Goal: Task Accomplishment & Management: Complete application form

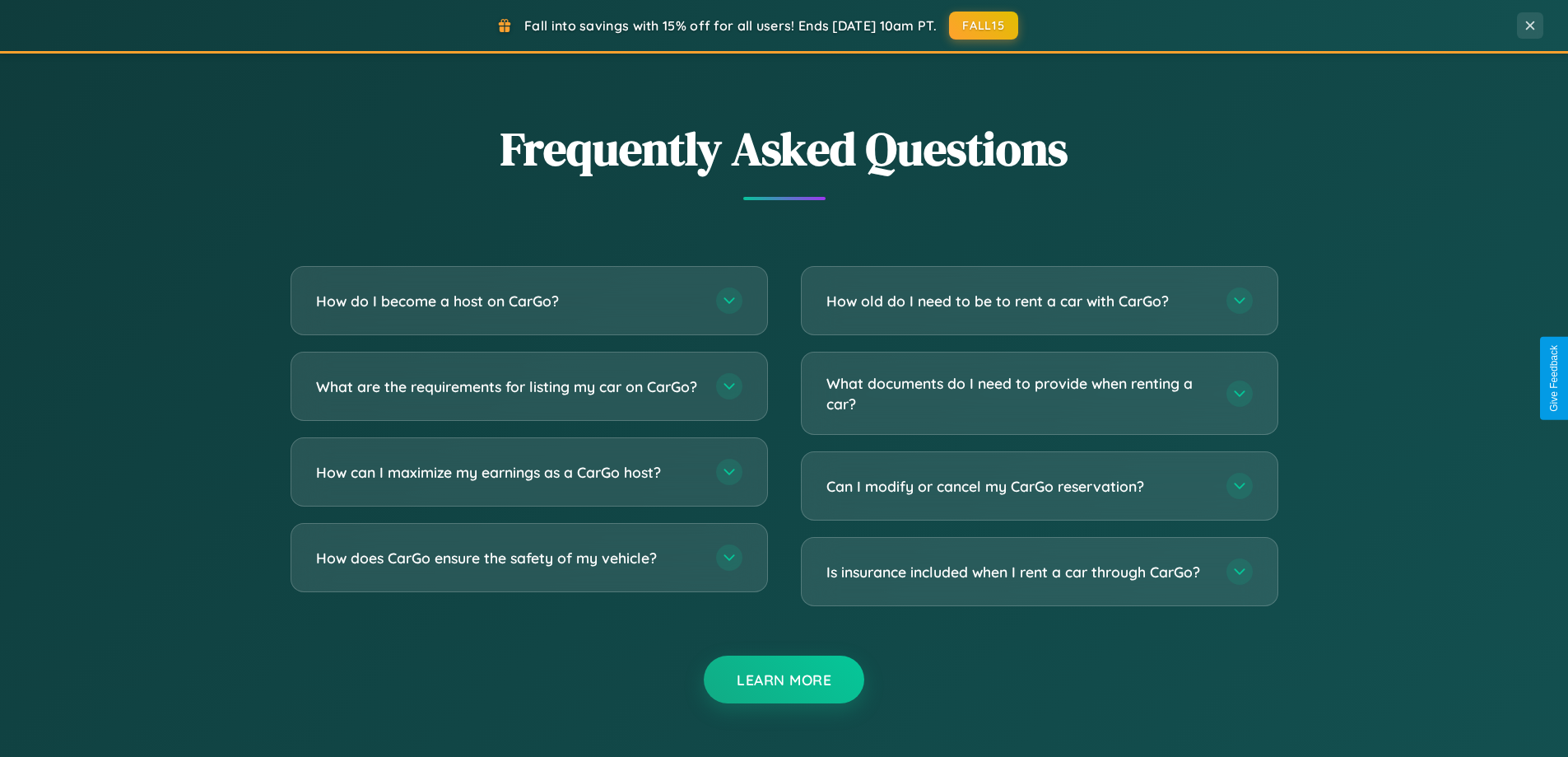
scroll to position [3169, 0]
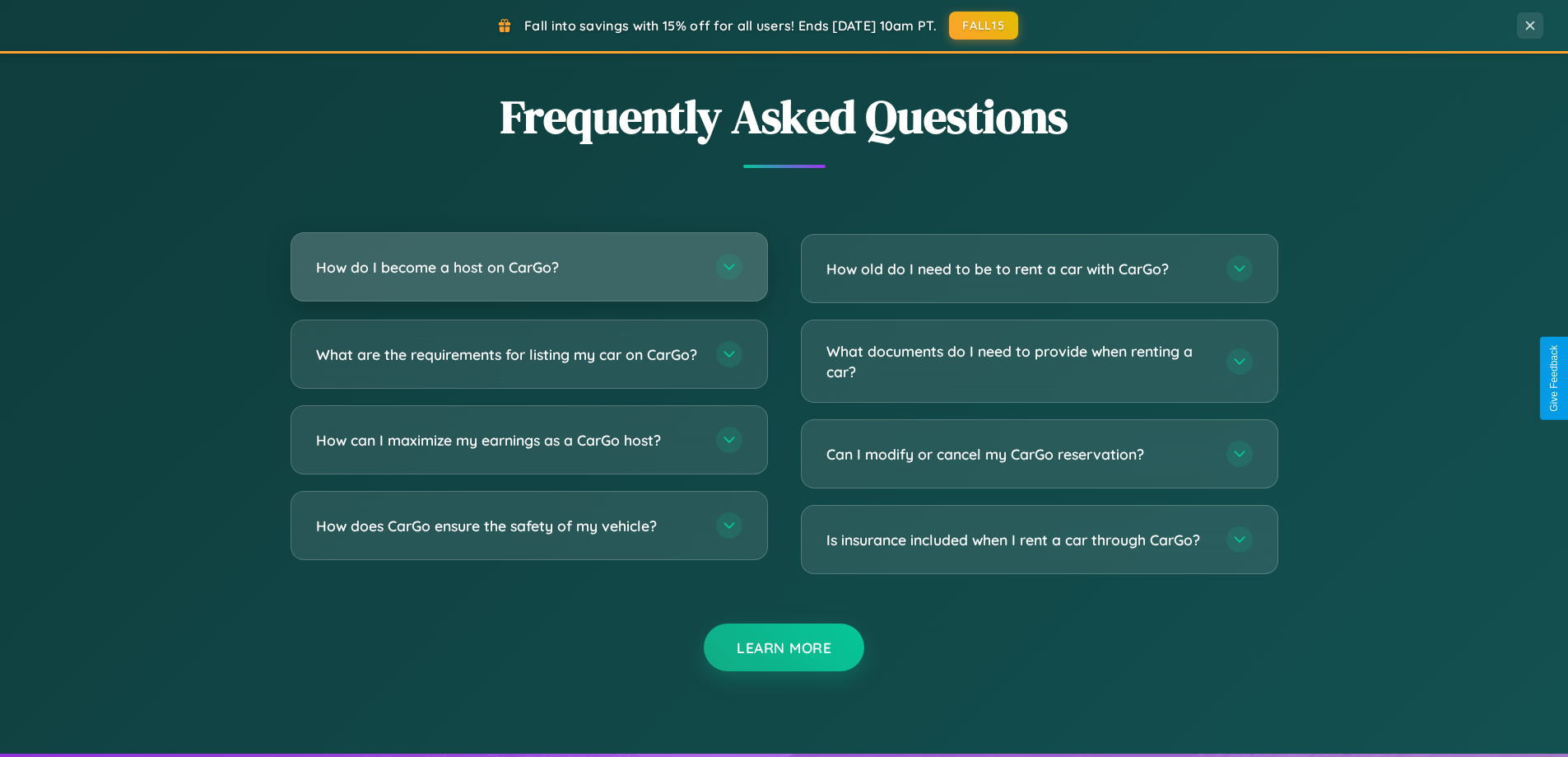
click at [529, 267] on h3 "How do I become a host on CarGo?" at bounding box center [508, 267] width 384 height 20
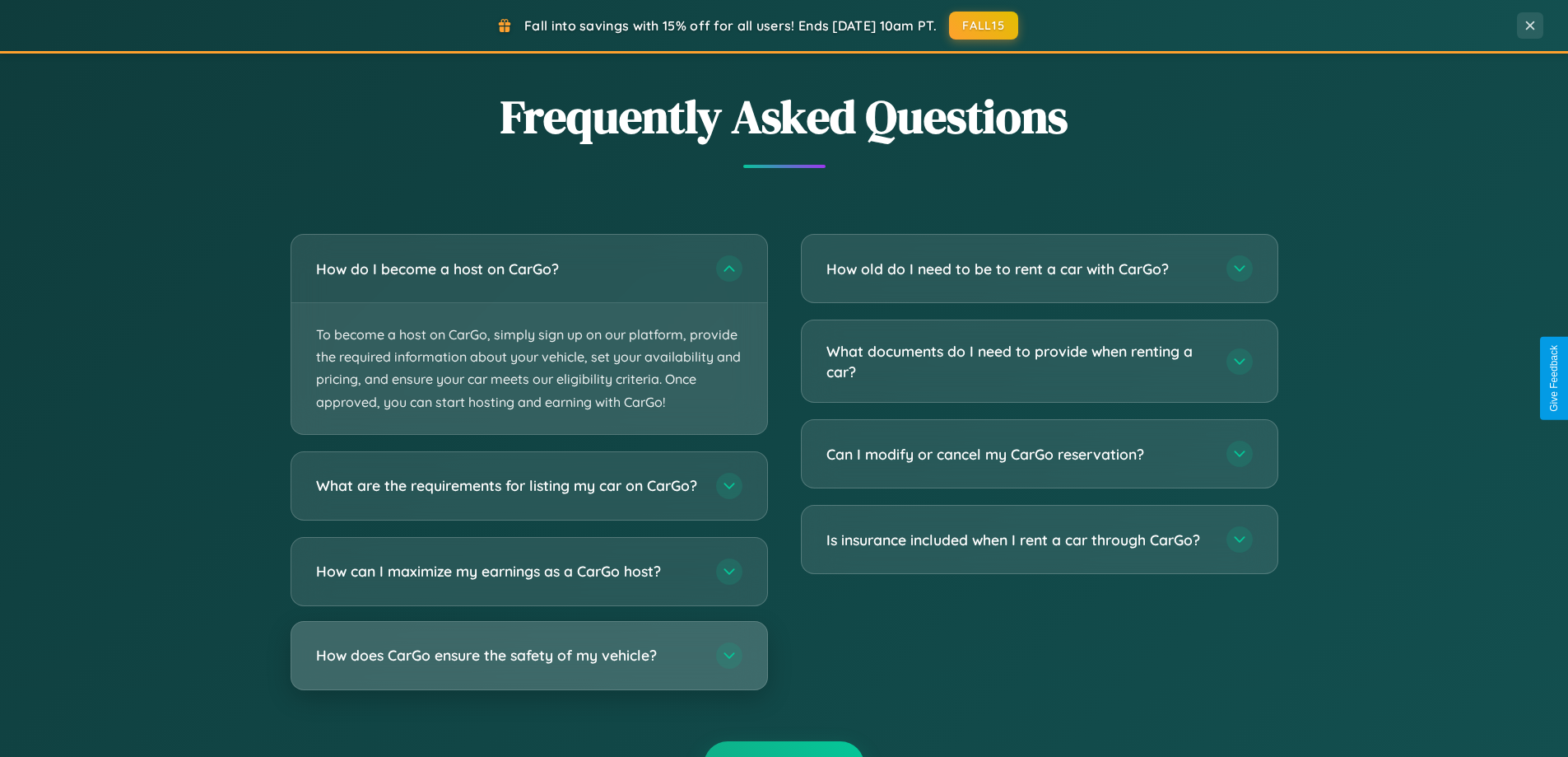
click at [529, 665] on h3 "How does CarGo ensure the safety of my vehicle?" at bounding box center [508, 655] width 384 height 20
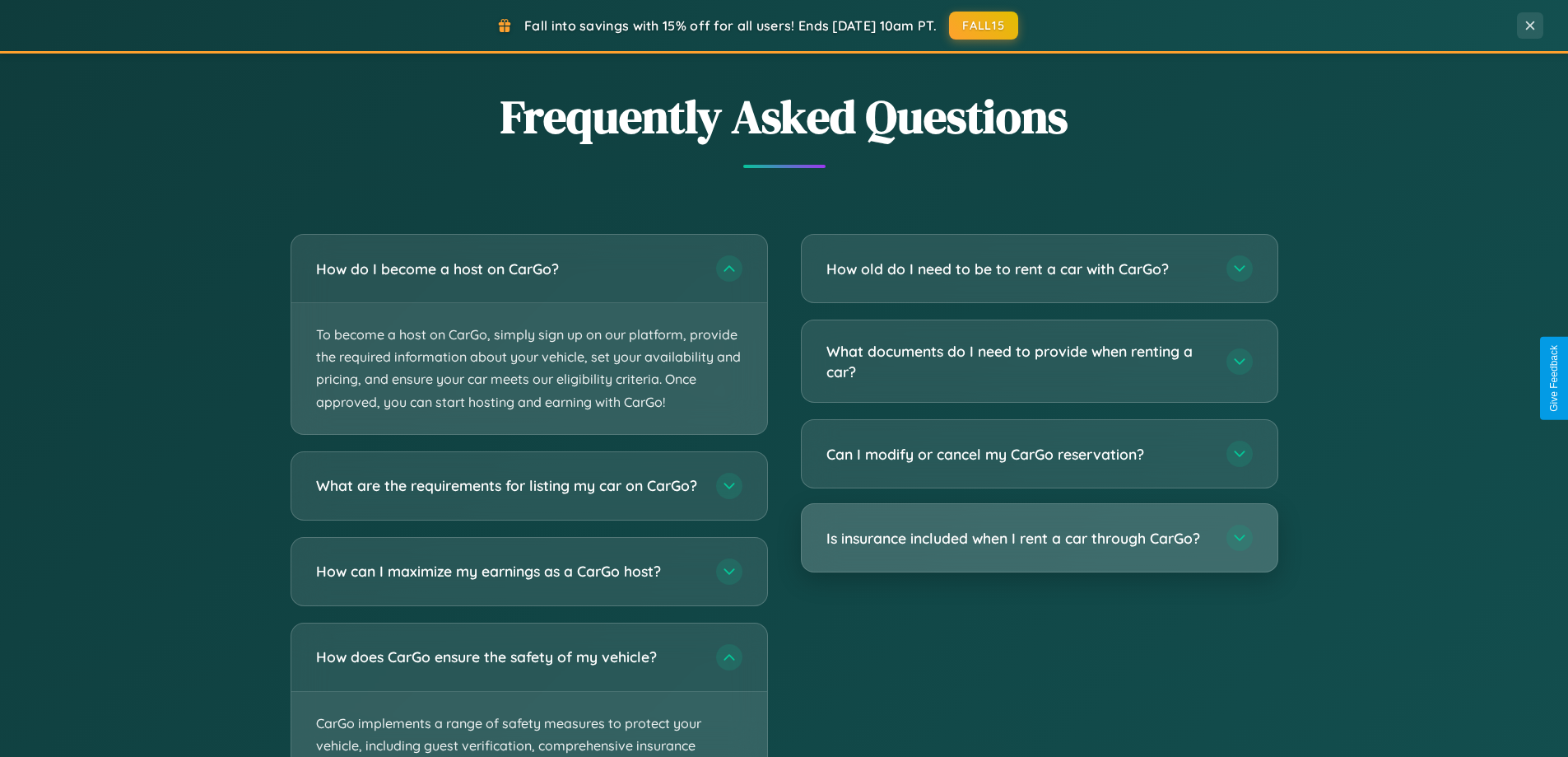
click at [1039, 539] on h3 "Is insurance included when I rent a car through CarGo?" at bounding box center [1019, 538] width 384 height 20
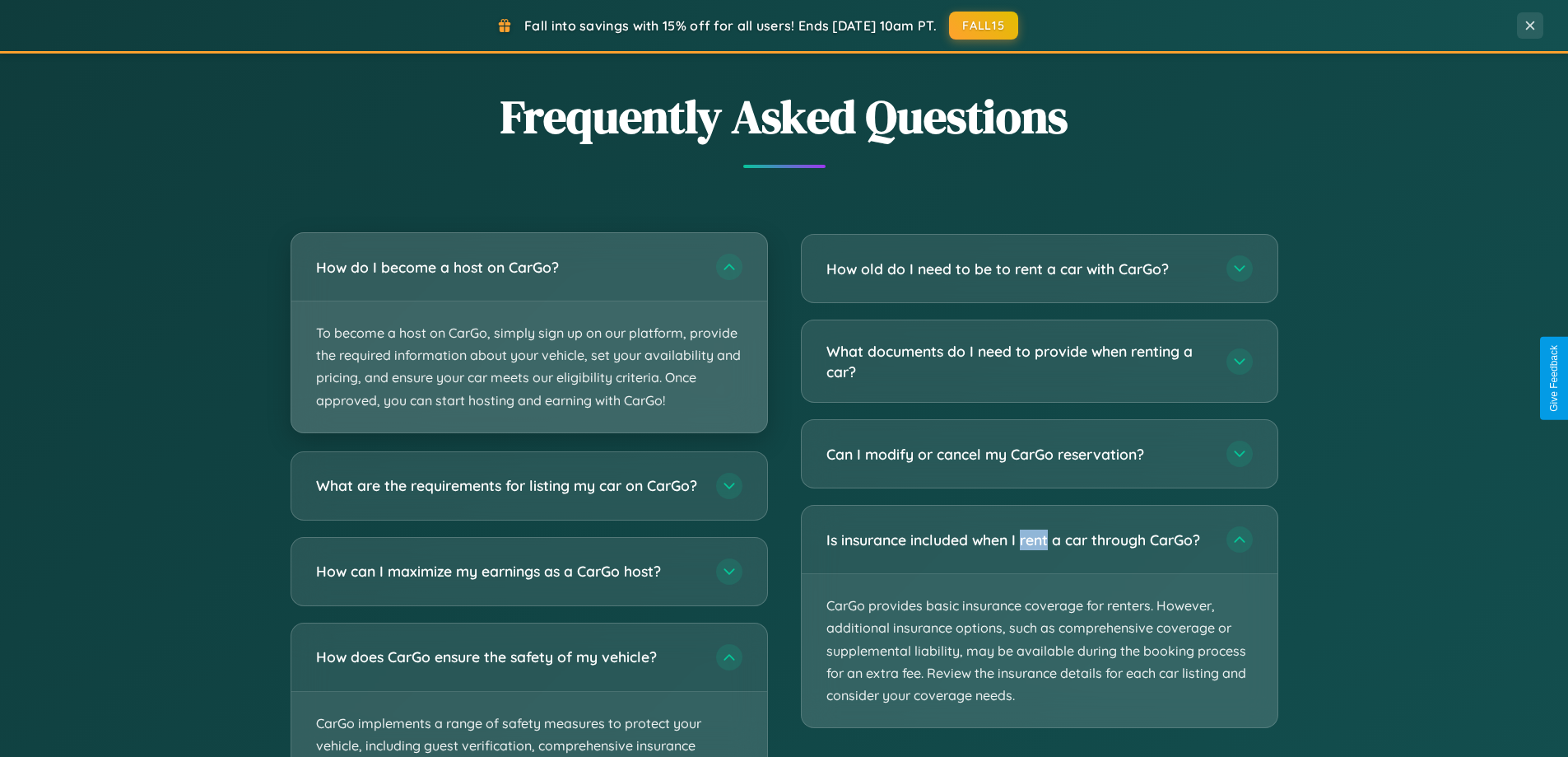
click at [529, 333] on p "To become a host on CarGo, simply sign up on our platform, provide the required…" at bounding box center [529, 366] width 476 height 131
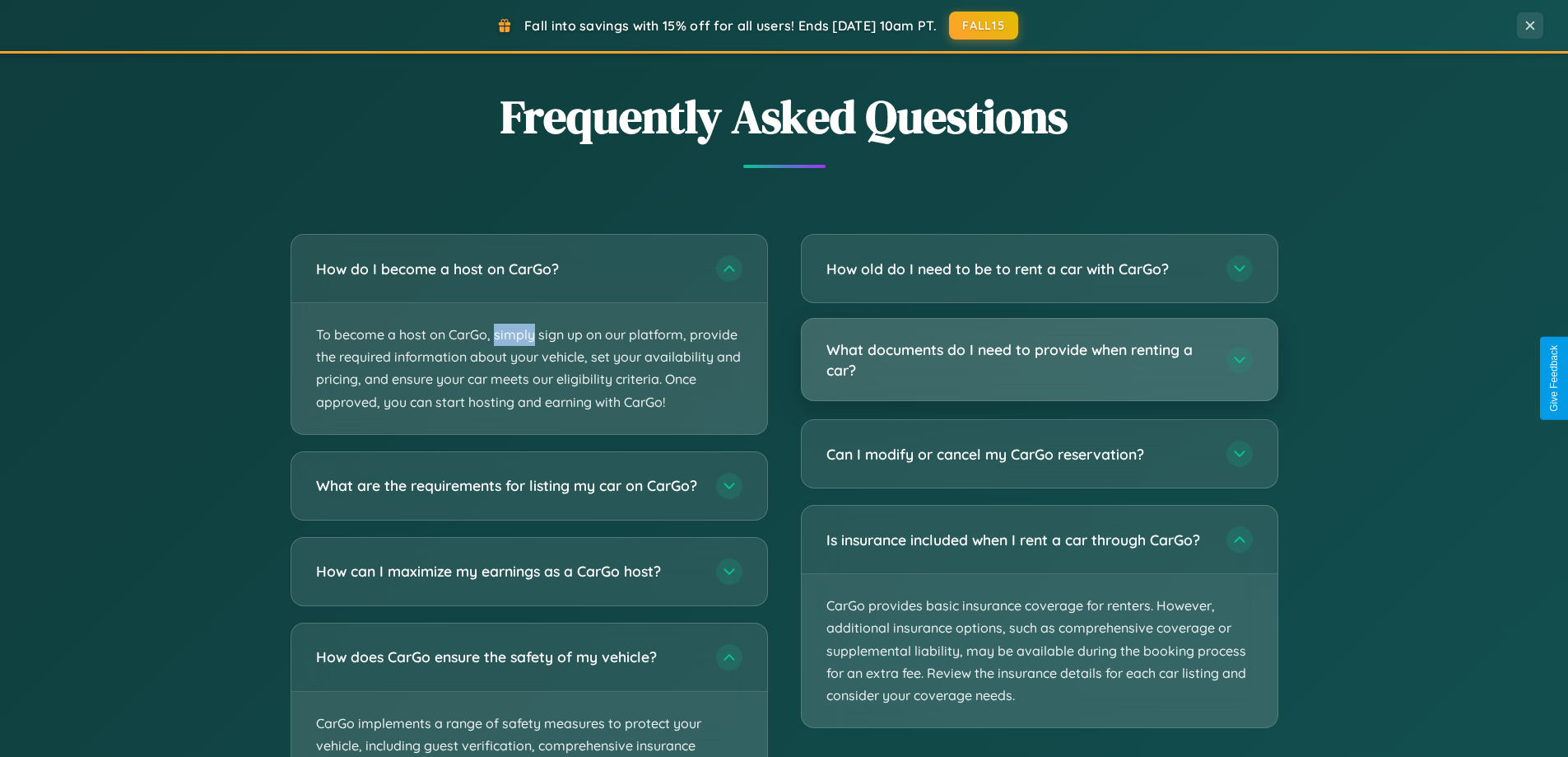
click at [1039, 360] on h3 "What documents do I need to provide when renting a car?" at bounding box center [1019, 359] width 384 height 40
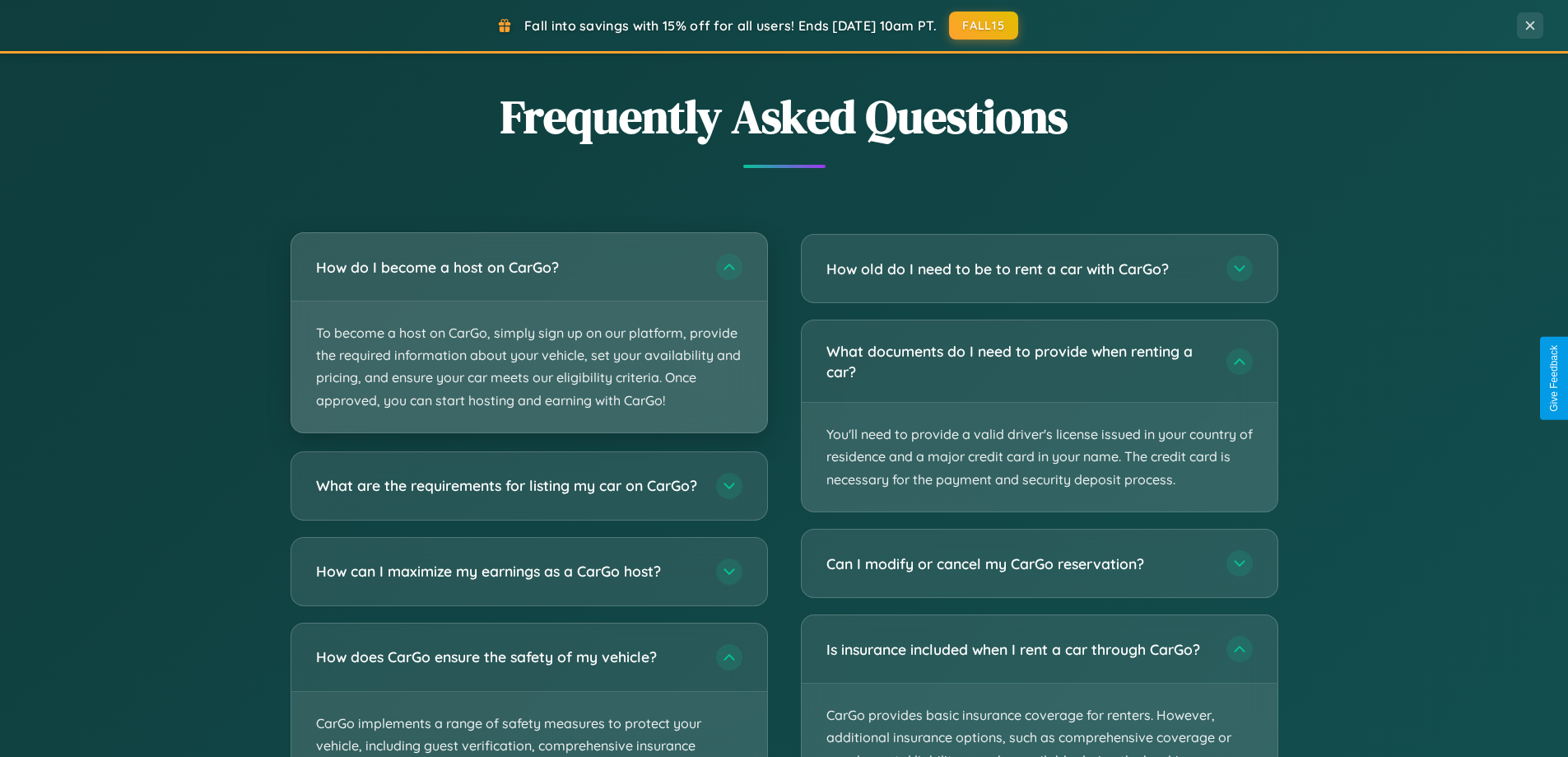
click at [529, 333] on p "To become a host on CarGo, simply sign up on our platform, provide the required…" at bounding box center [529, 366] width 476 height 131
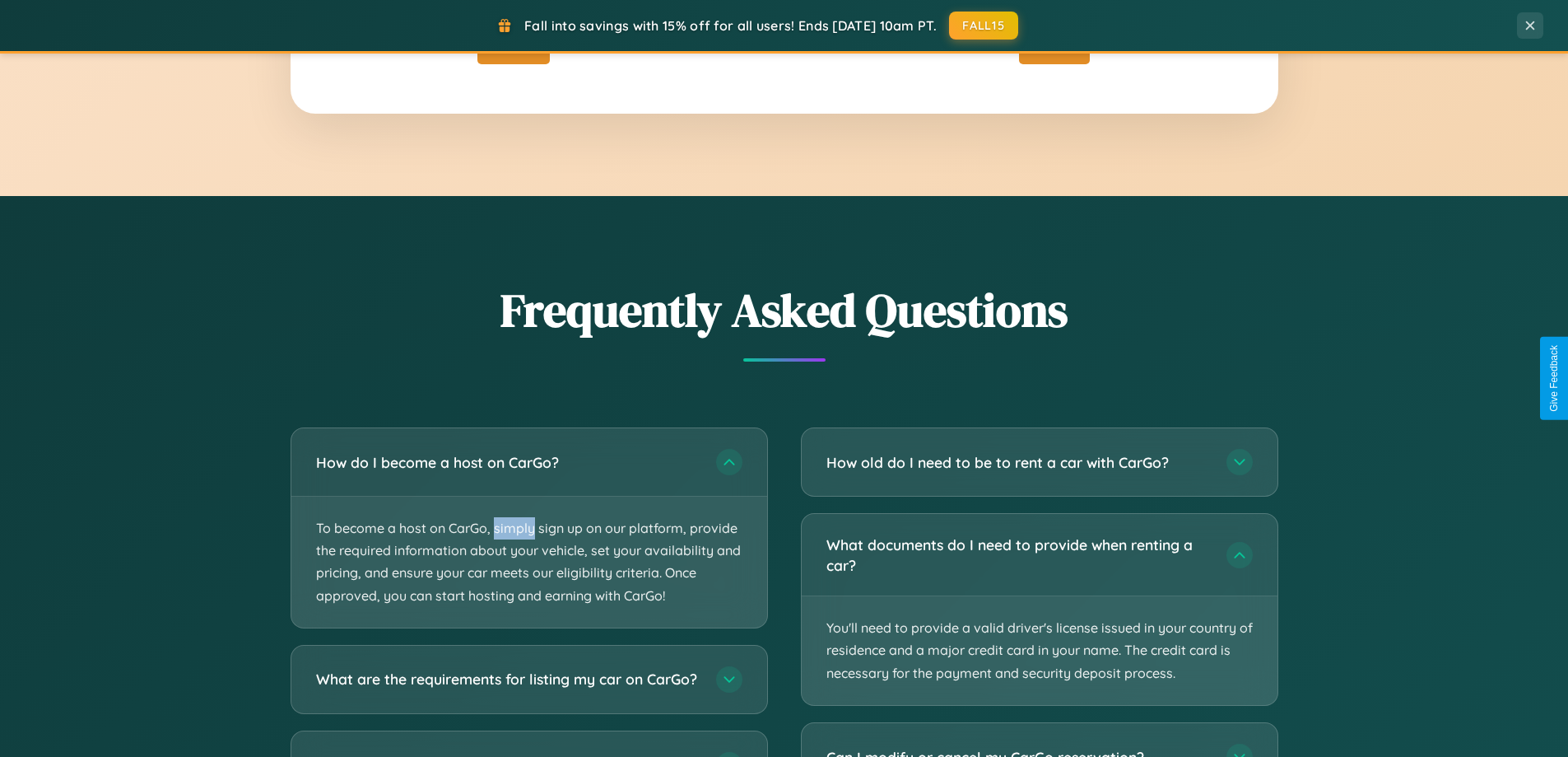
scroll to position [0, 0]
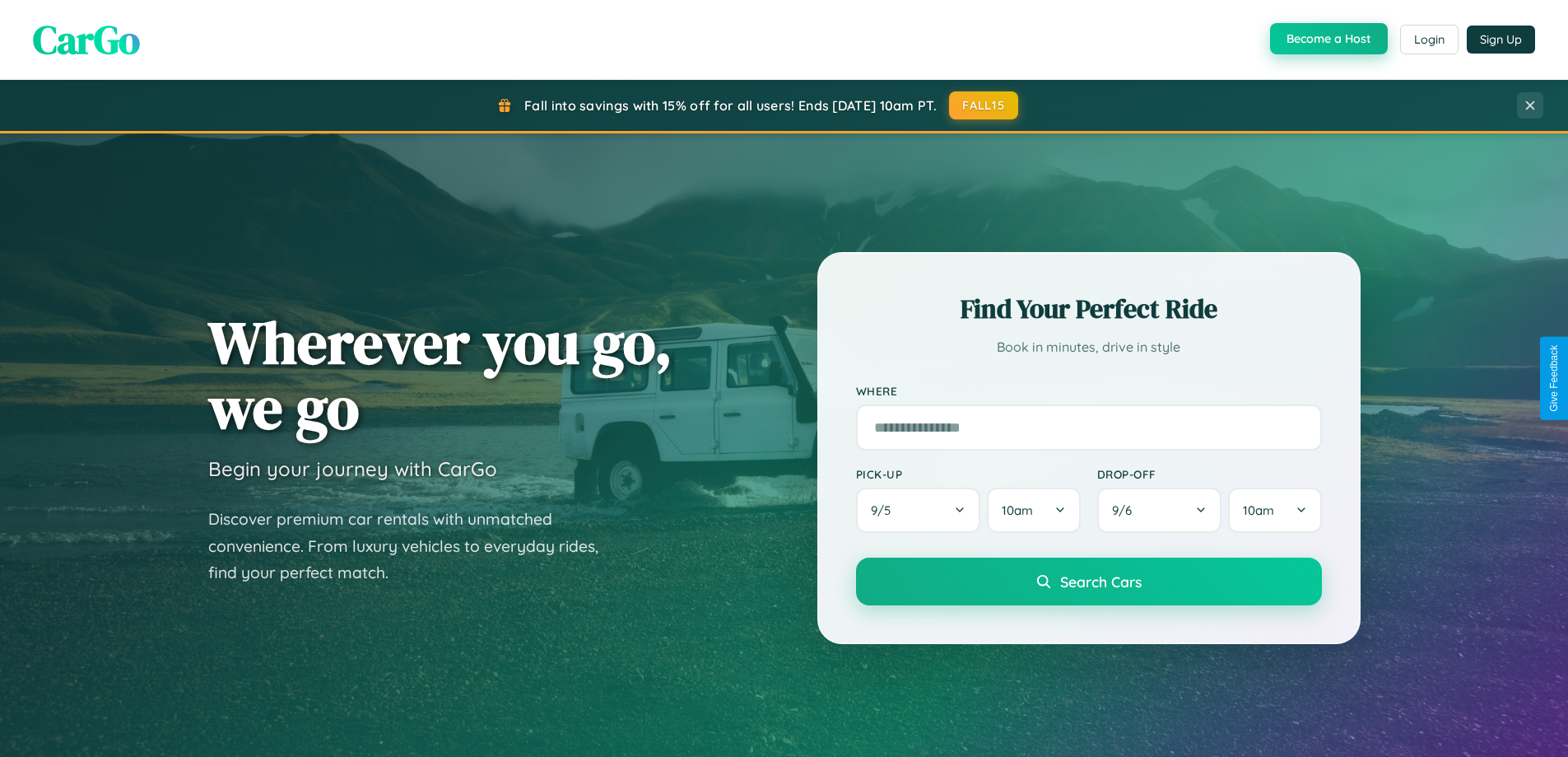
click at [1327, 40] on button "Become a Host" at bounding box center [1328, 39] width 118 height 31
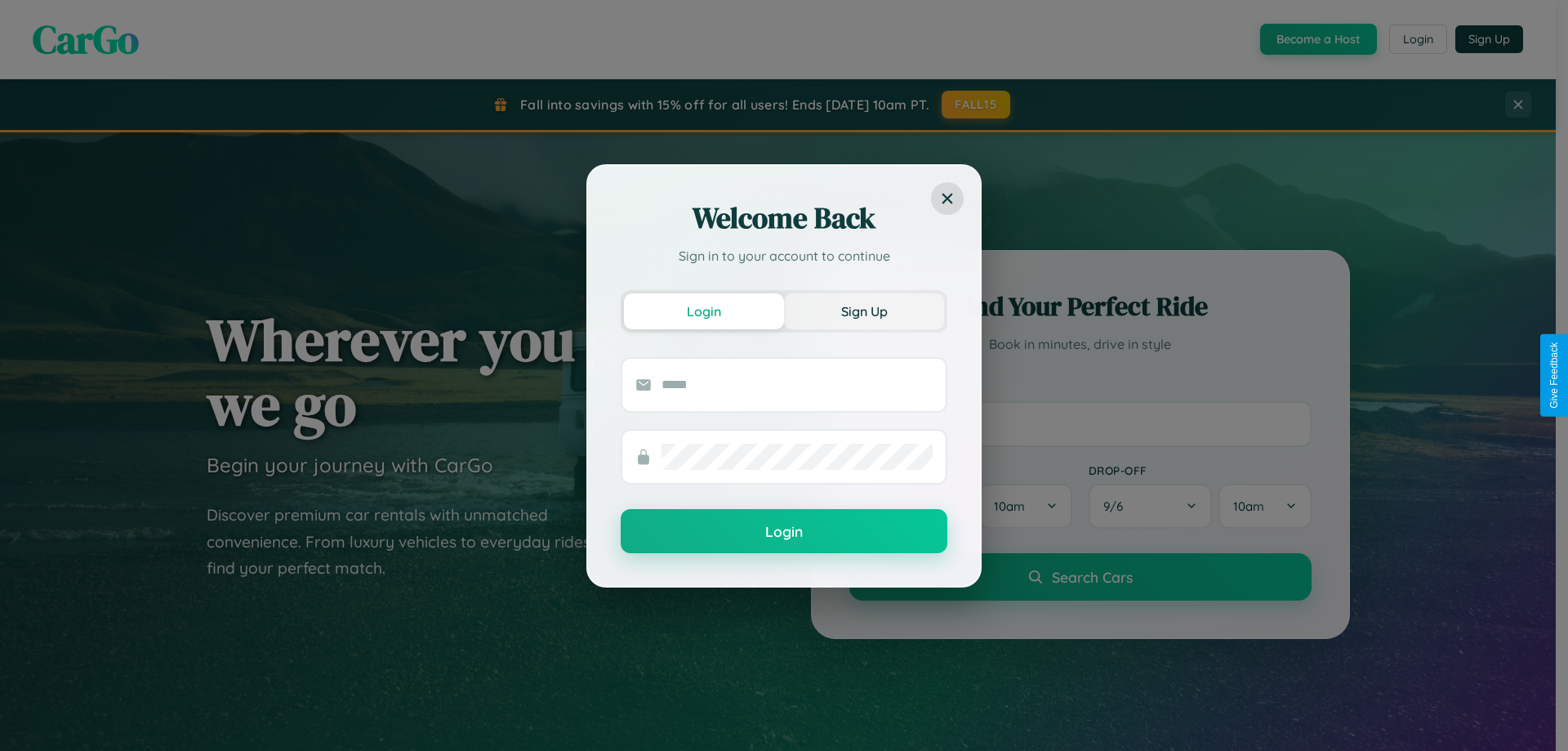
click at [864, 310] on button "Sign Up" at bounding box center [865, 310] width 160 height 36
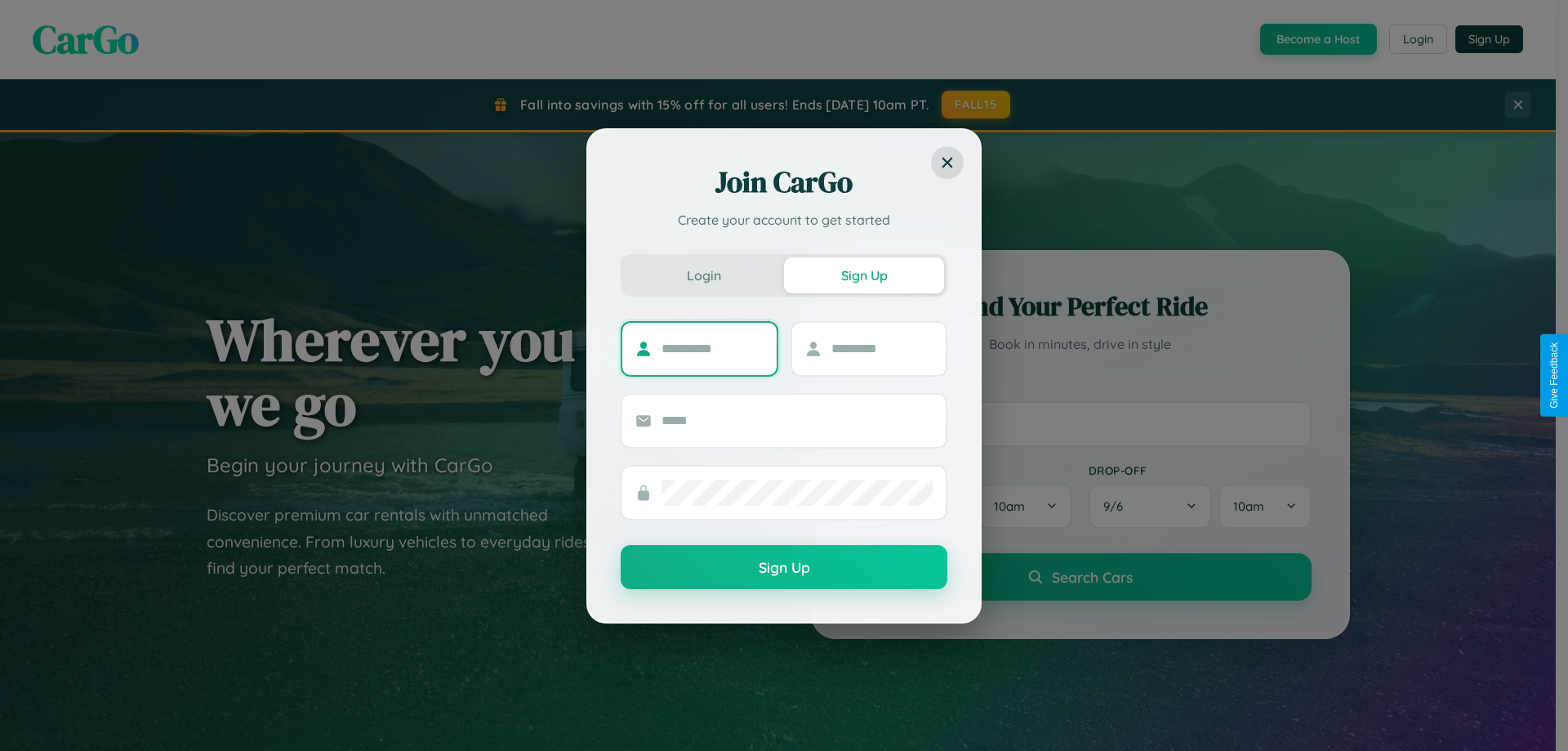
click at [712, 348] on input "text" at bounding box center [713, 348] width 102 height 26
type input "****"
click at [881, 348] on input "text" at bounding box center [883, 348] width 102 height 26
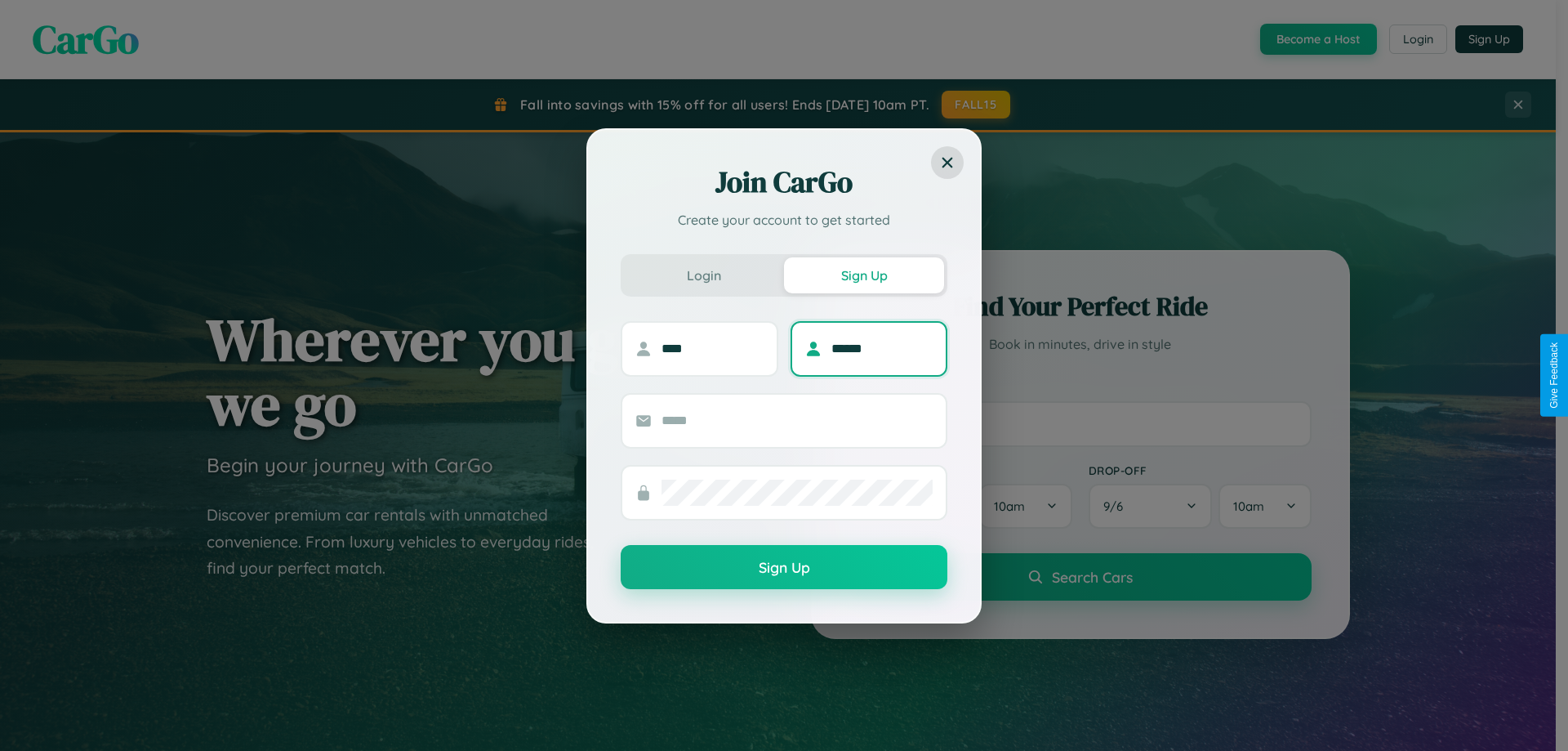
type input "******"
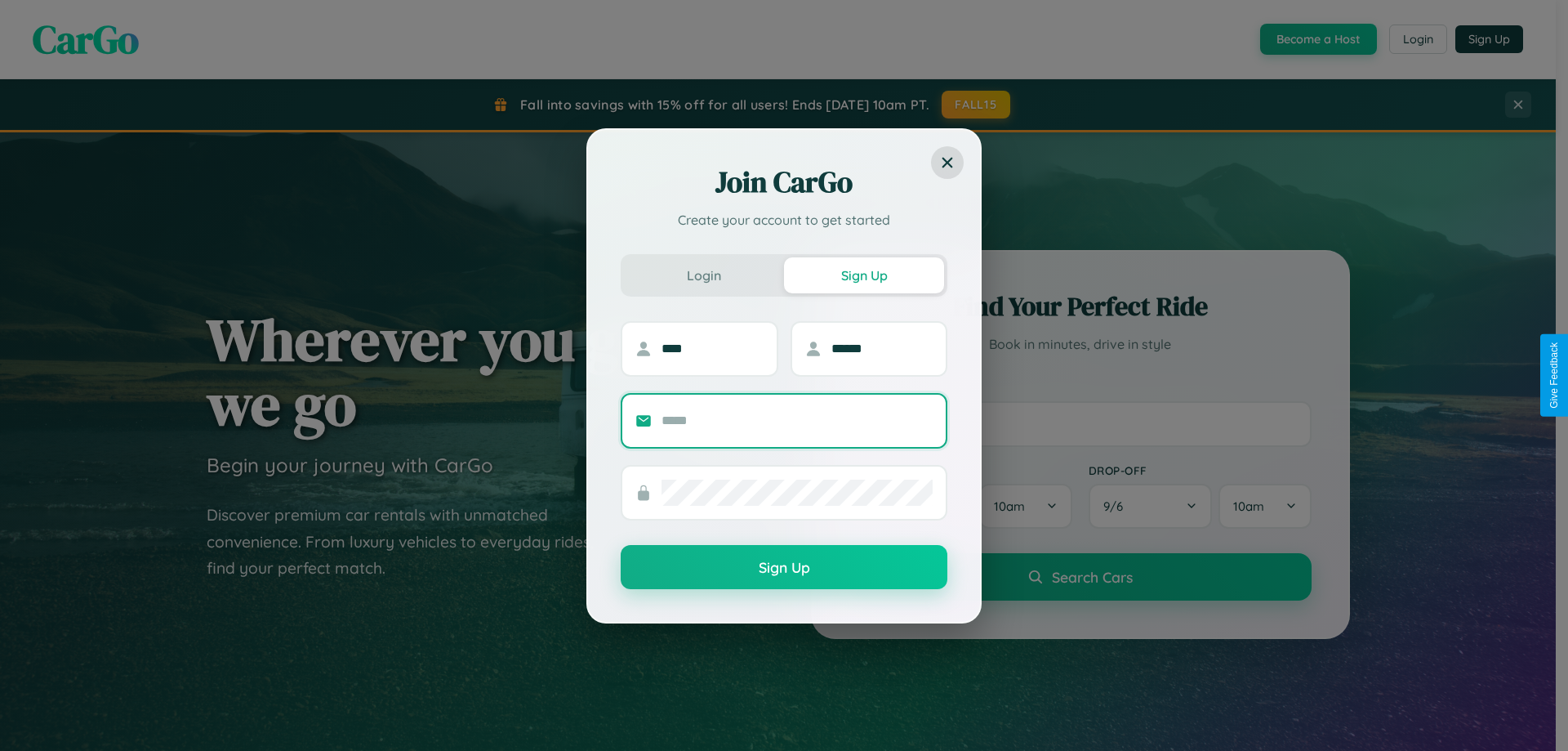
click at [797, 419] on input "text" at bounding box center [797, 420] width 271 height 26
type input "**********"
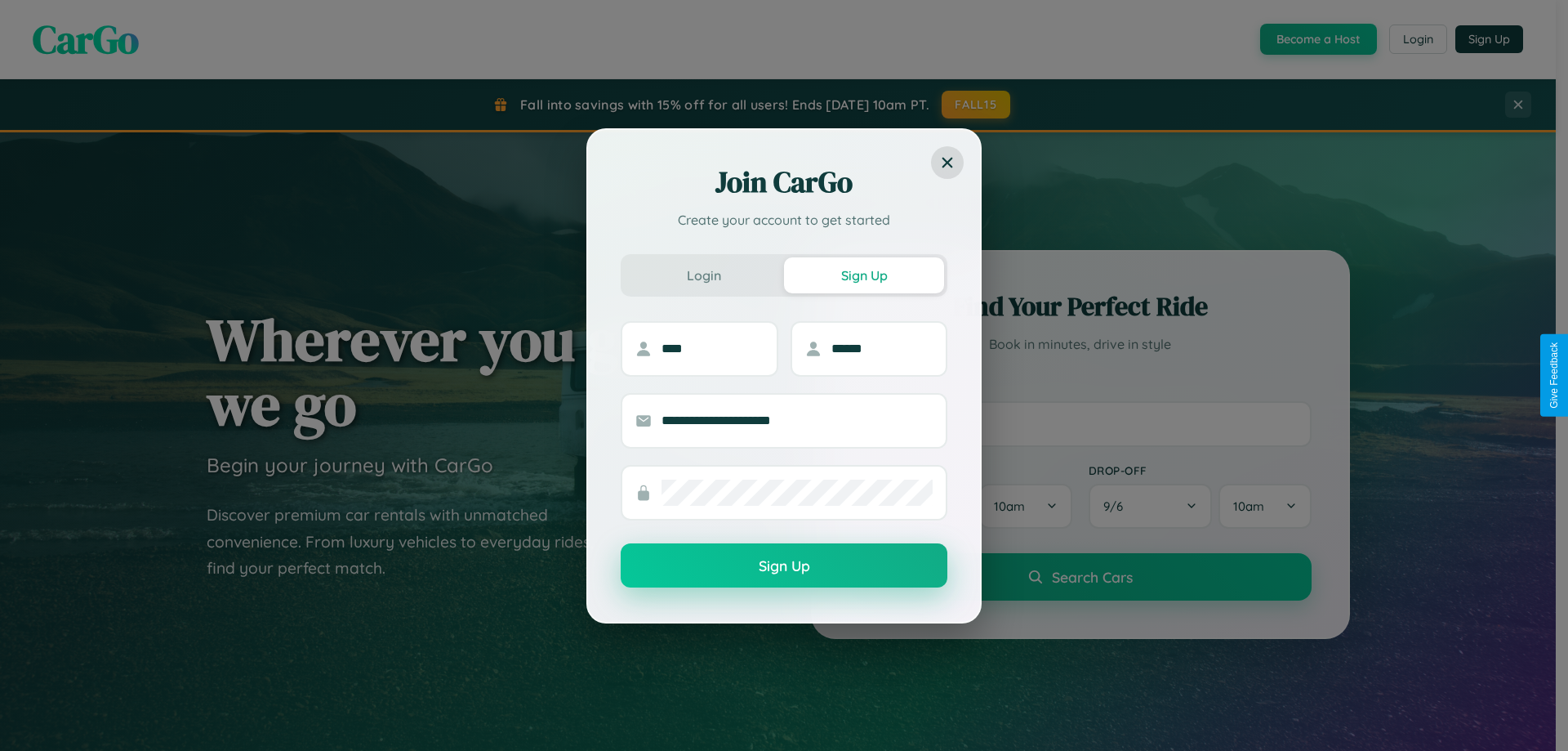
click at [784, 566] on button "Sign Up" at bounding box center [784, 565] width 327 height 44
